Goal: Book appointment/travel/reservation

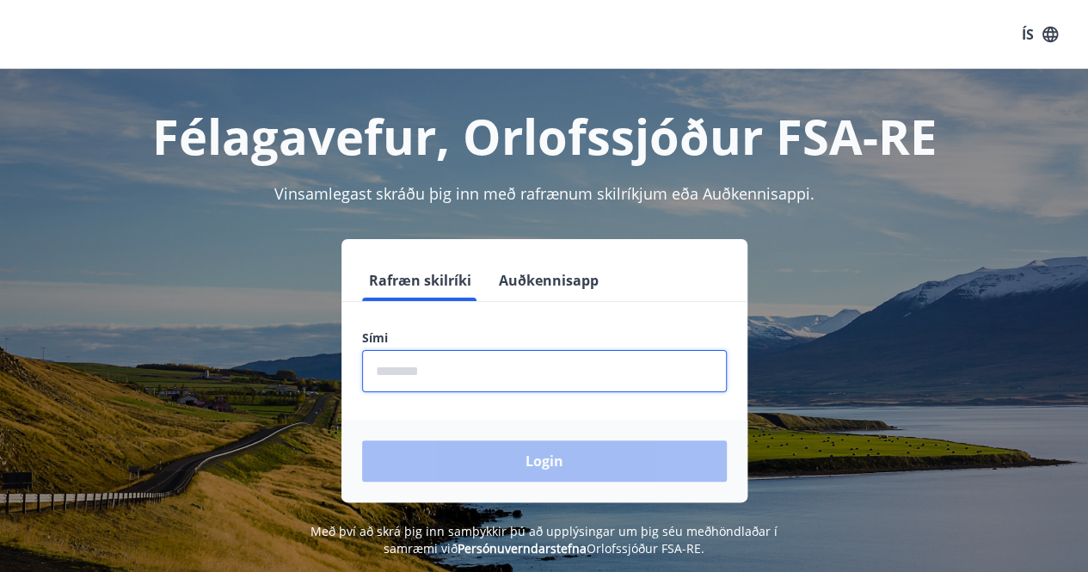
click at [563, 361] on input "phone" at bounding box center [544, 371] width 365 height 42
click at [559, 371] on input "phone" at bounding box center [544, 371] width 365 height 42
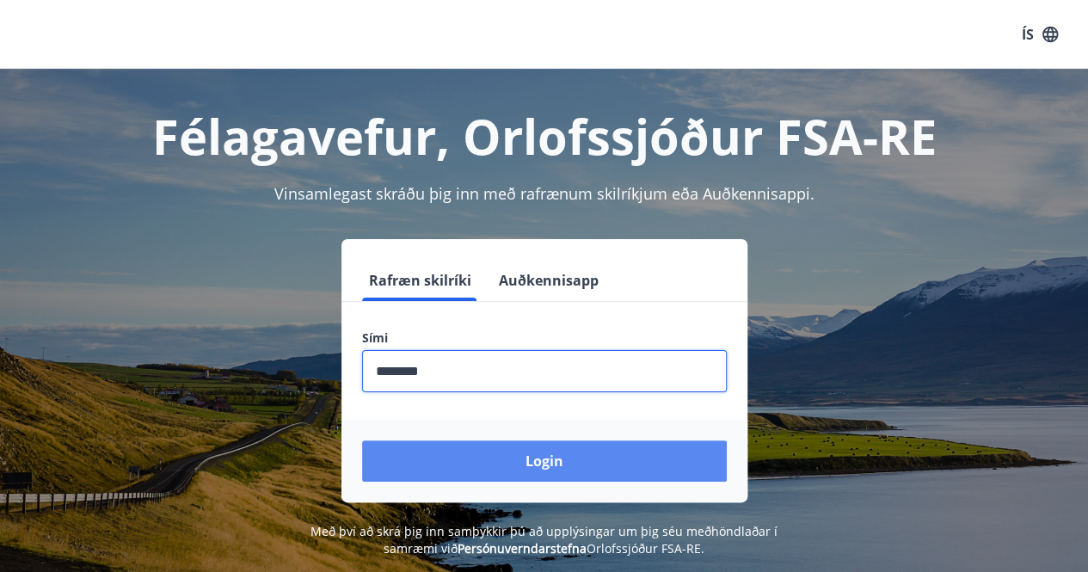
type input "********"
click at [521, 459] on button "Login" at bounding box center [544, 460] width 365 height 41
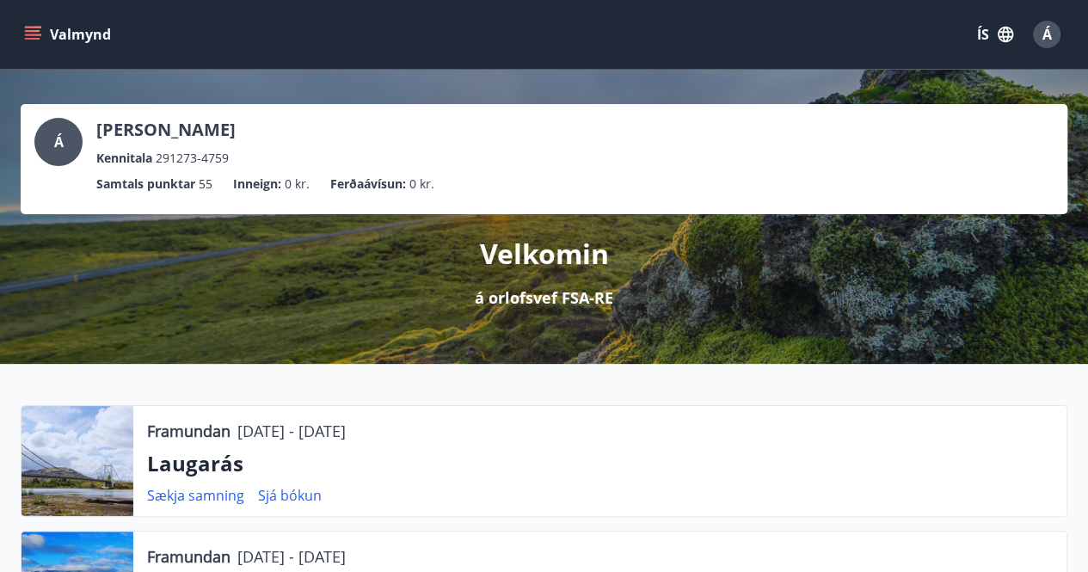
click at [34, 34] on icon "menu" at bounding box center [32, 34] width 17 height 17
click at [466, 126] on div "Á [PERSON_NAME] Kennitala 291273-4759" at bounding box center [543, 143] width 1019 height 50
click at [28, 23] on button "Valmynd" at bounding box center [69, 34] width 97 height 31
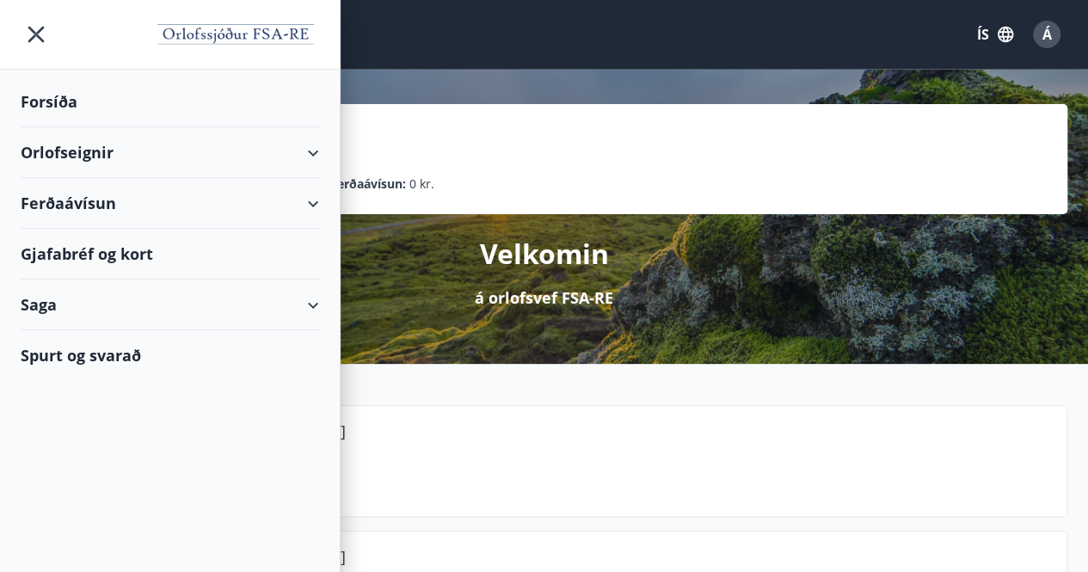
click at [111, 155] on div "Orlofseignir" at bounding box center [170, 152] width 298 height 51
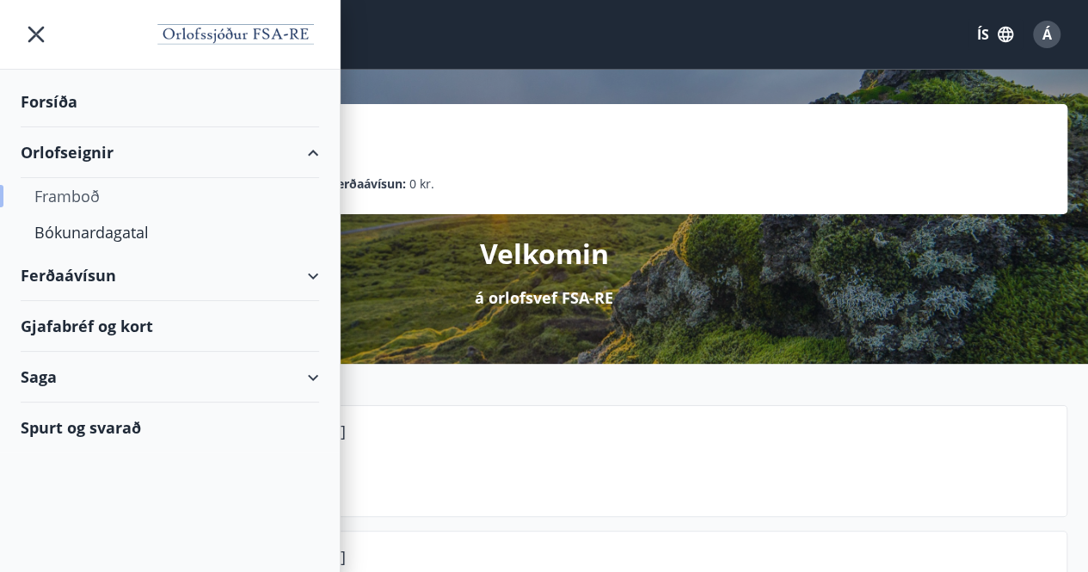
click at [91, 190] on div "Framboð" at bounding box center [169, 196] width 271 height 36
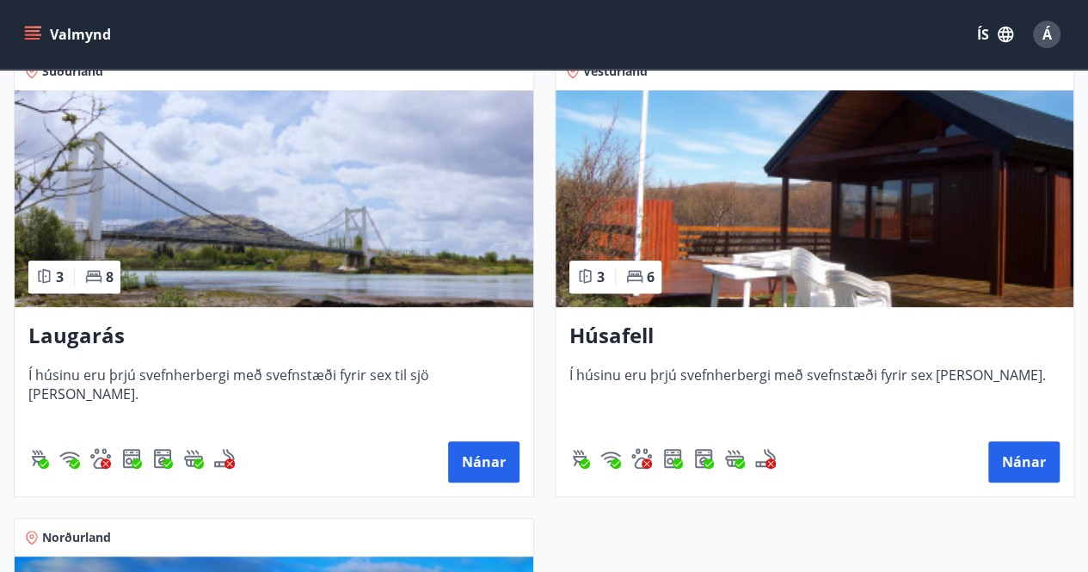
scroll to position [330, 0]
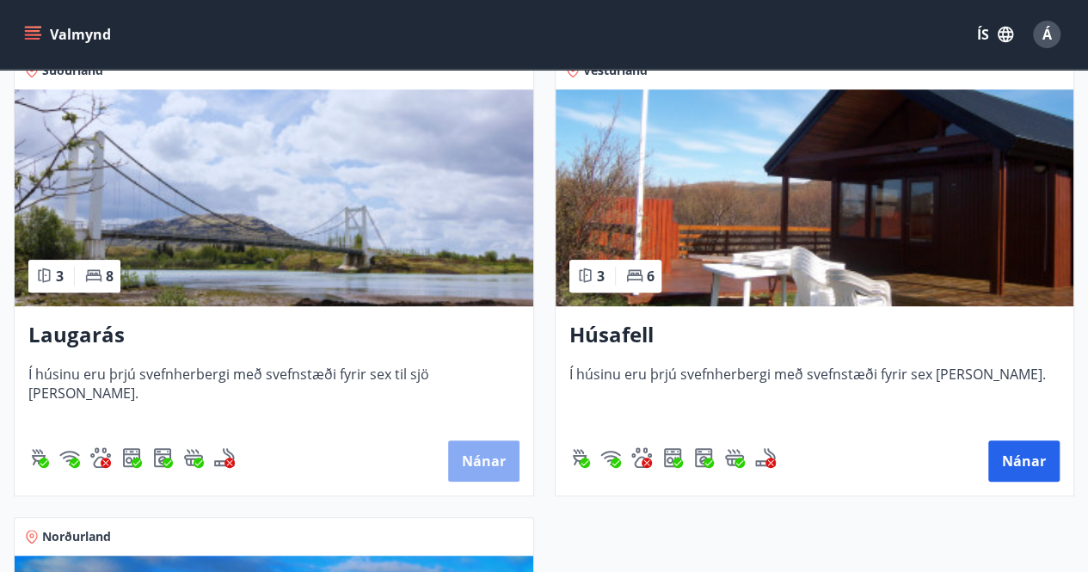
click at [483, 466] on button "Nánar" at bounding box center [483, 460] width 71 height 41
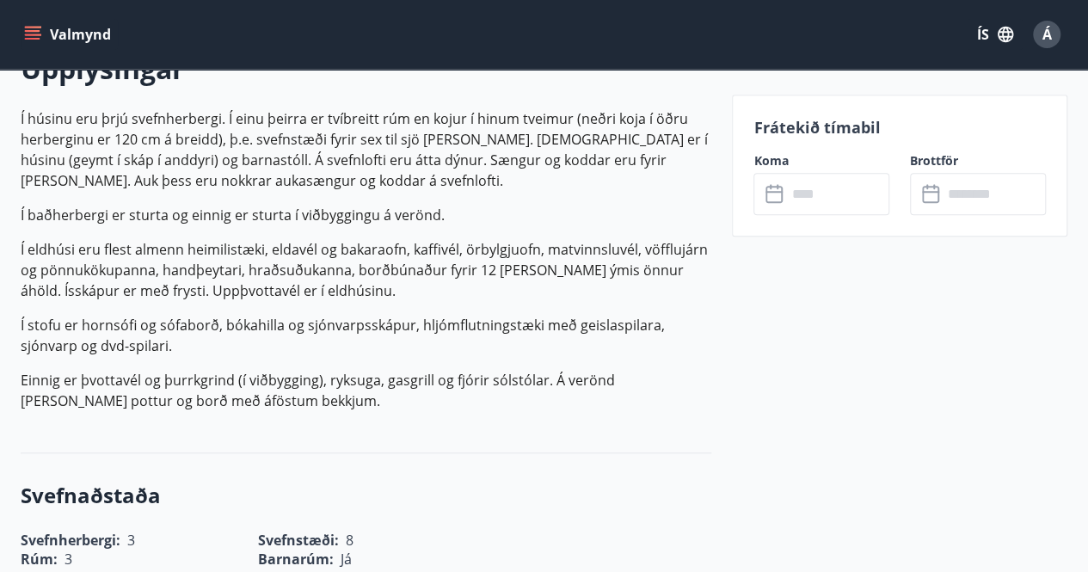
scroll to position [535, 0]
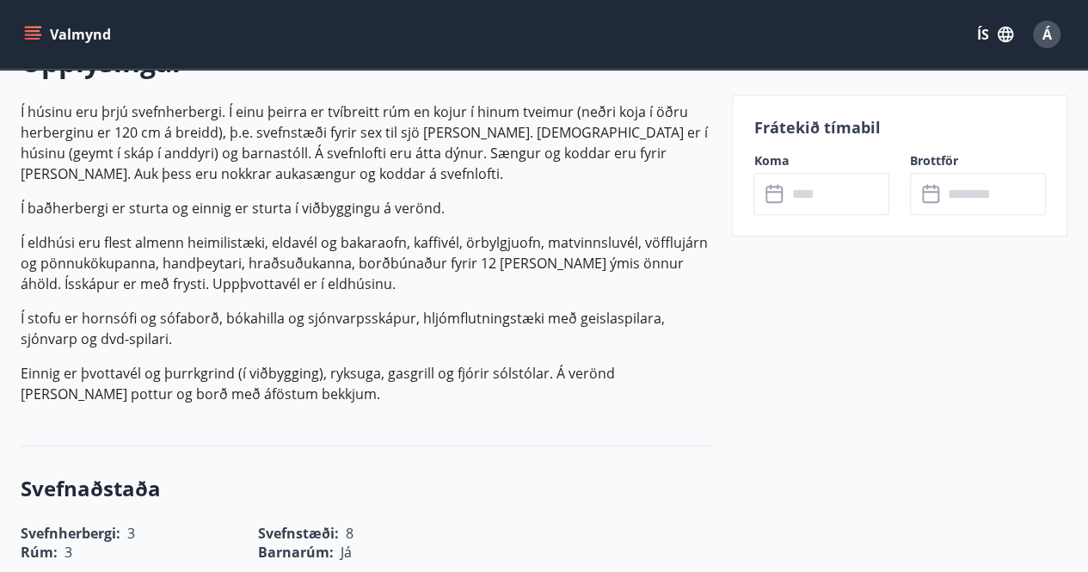
click at [813, 198] on input "text" at bounding box center [837, 194] width 103 height 42
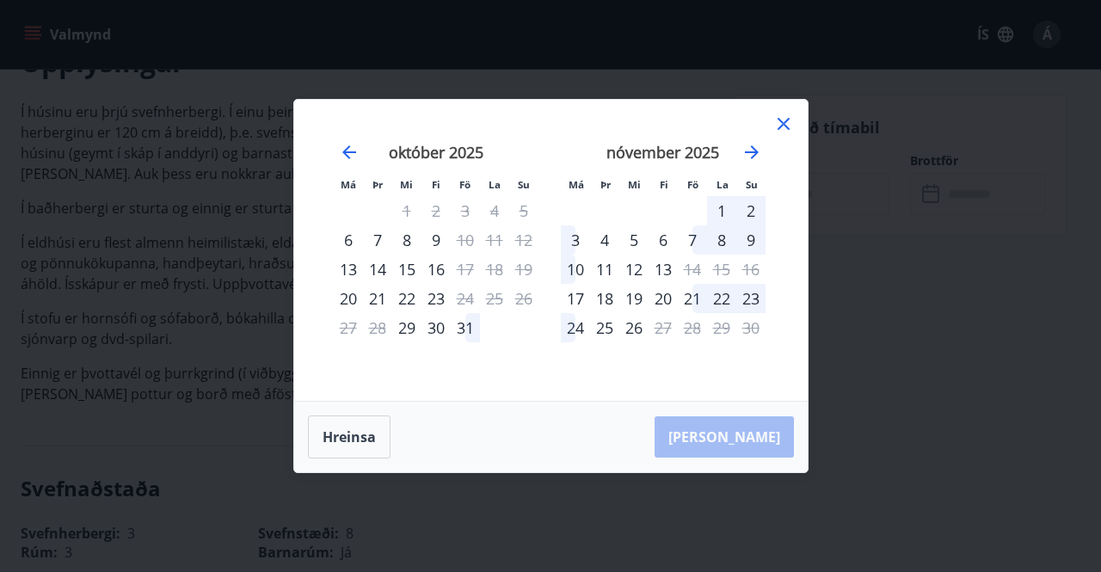
click at [783, 122] on icon at bounding box center [783, 124] width 21 height 21
